Goal: Task Accomplishment & Management: Manage account settings

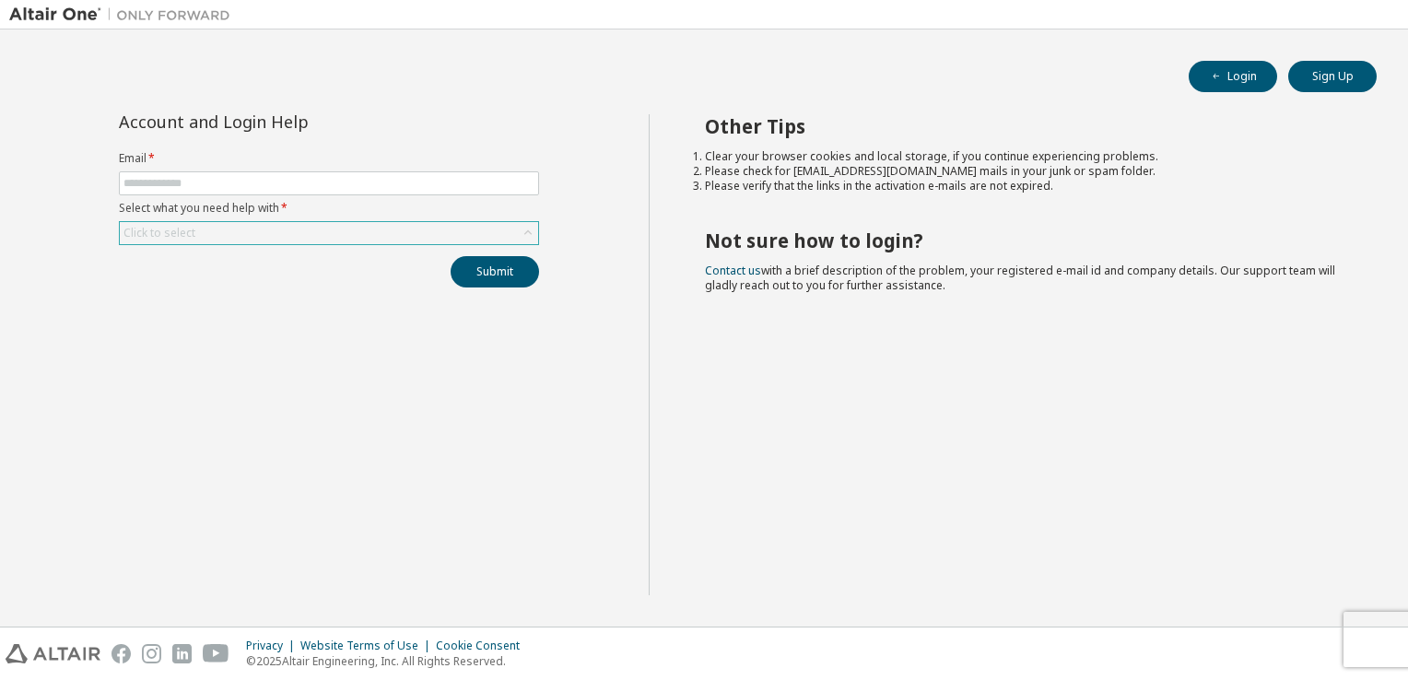
click at [369, 241] on div "Click to select" at bounding box center [329, 233] width 418 height 22
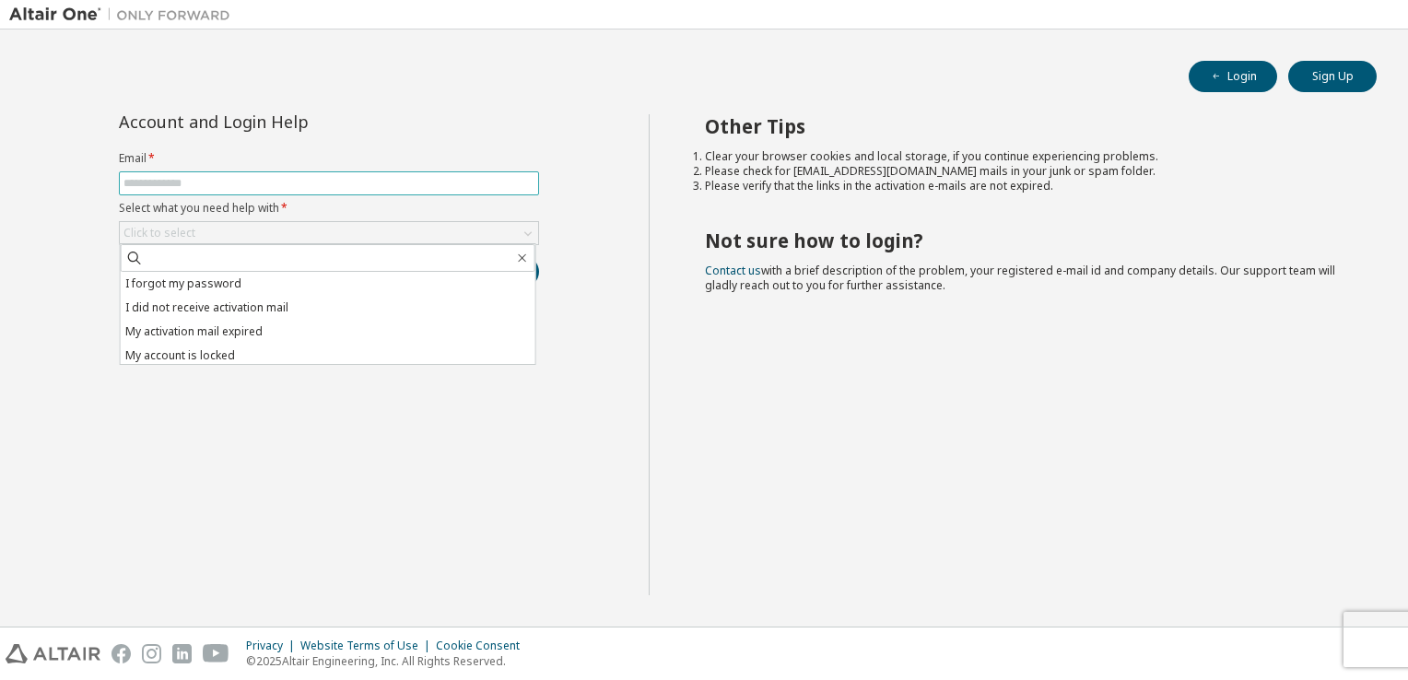
click at [324, 187] on input "text" at bounding box center [328, 183] width 411 height 15
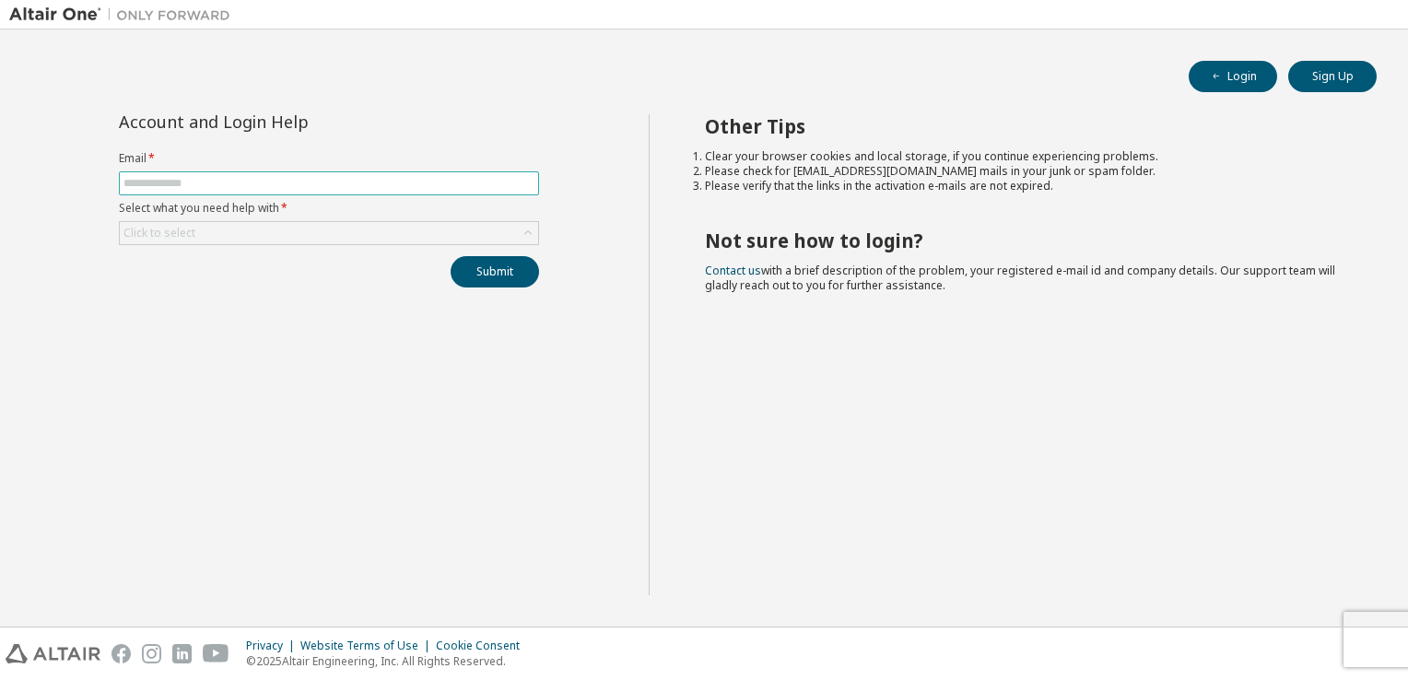
type input "**********"
click at [285, 230] on div "Click to select" at bounding box center [329, 233] width 418 height 22
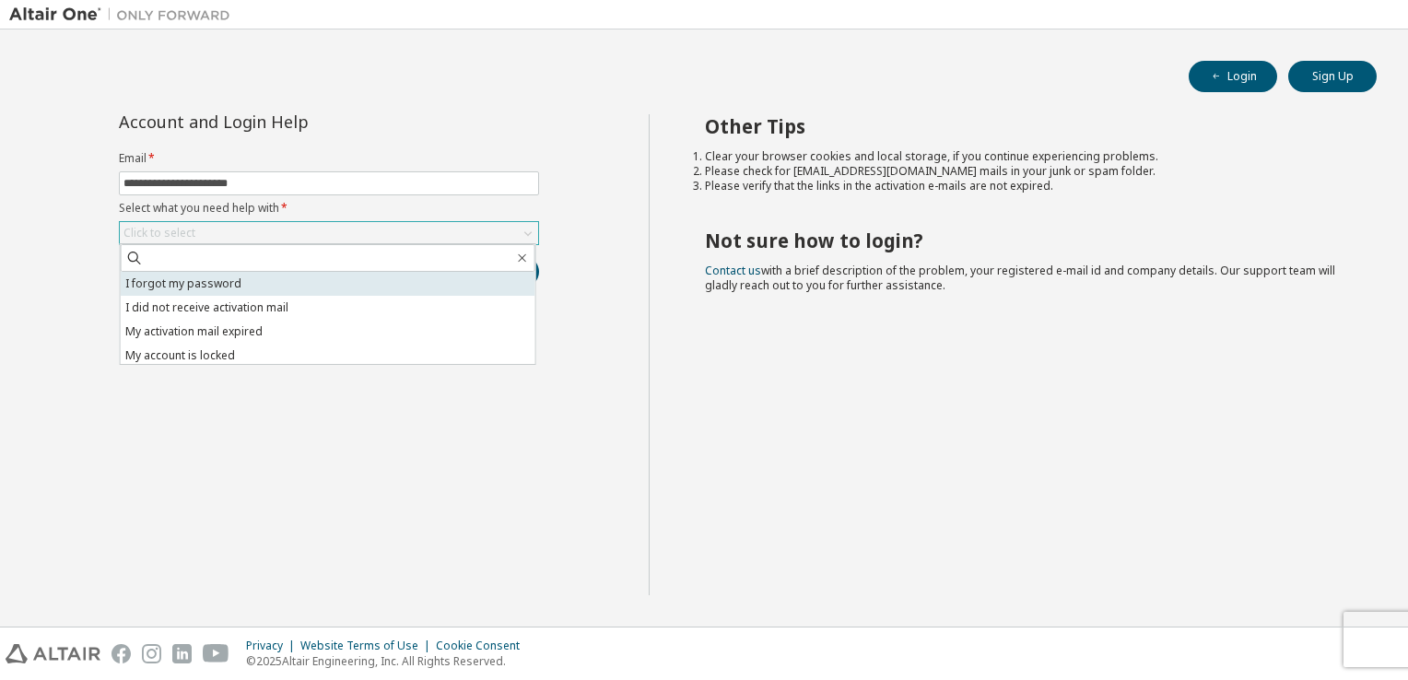
click at [229, 293] on li "I forgot my password" at bounding box center [328, 284] width 415 height 24
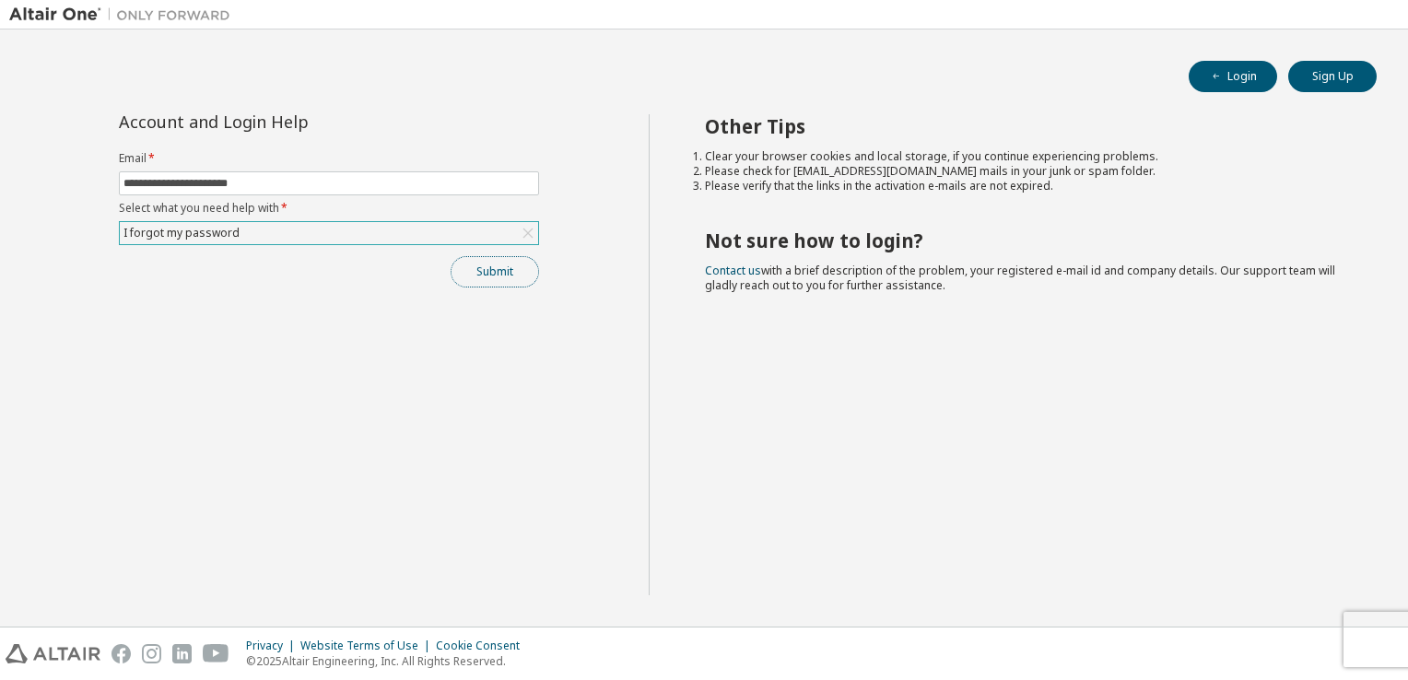
click at [481, 275] on button "Submit" at bounding box center [495, 271] width 88 height 31
